Goal: Use online tool/utility

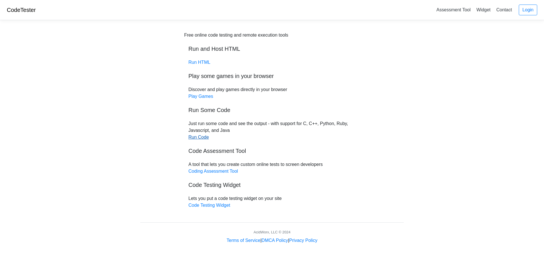
click at [201, 139] on link "Run Code" at bounding box center [198, 137] width 20 height 5
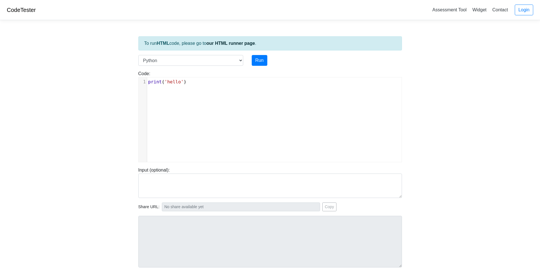
scroll to position [2, 0]
type textarea "print('hello')"
drag, startPoint x: 184, startPoint y: 82, endPoint x: 133, endPoint y: 79, distance: 51.9
click at [133, 79] on body "CodeTester Assessment Tool Widget Contact Login To run HTML code, please go to …" at bounding box center [270, 151] width 540 height 302
paste textarea
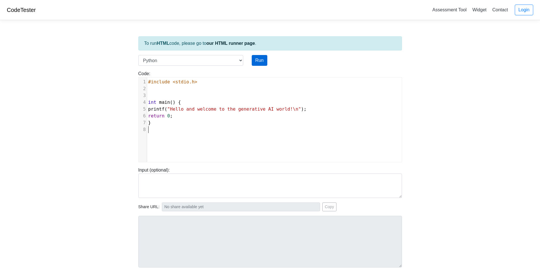
click at [267, 57] on div "Run" at bounding box center [281, 60] width 68 height 11
click at [262, 59] on button "Run" at bounding box center [260, 60] width 16 height 11
type input "https://codetester.io/runner?s=MRW4nQOrXk"
type textarea "Submission status: Runtime Error (NZEC) Stderr: File "script.py", line 4 int ma…"
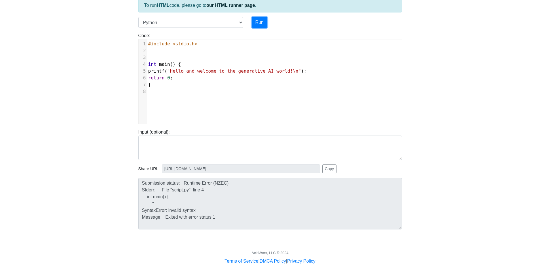
scroll to position [48, 0]
